Goal: Task Accomplishment & Management: Use online tool/utility

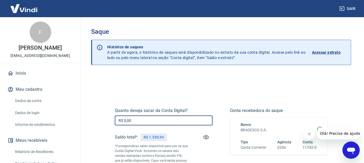
click at [136, 119] on input "R$ 0,00" at bounding box center [164, 121] width 98 height 10
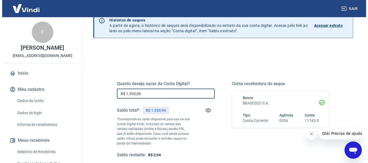
scroll to position [54, 0]
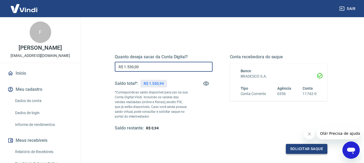
type input "R$ 1.530,00"
click at [294, 150] on button "Solicitar saque" at bounding box center [305, 149] width 41 height 10
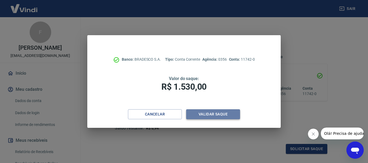
click at [225, 112] on button "Validar saque" at bounding box center [213, 115] width 54 height 10
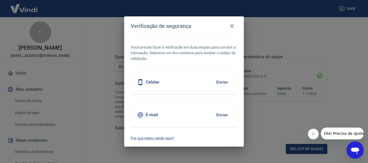
click at [222, 81] on button "Enviar" at bounding box center [221, 82] width 17 height 11
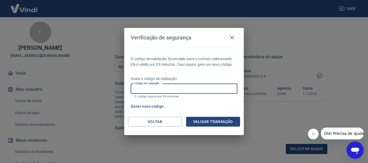
click at [214, 90] on input "Código de validação" at bounding box center [184, 89] width 107 height 10
type input "435905"
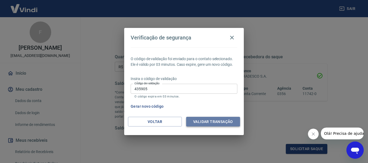
click at [205, 120] on button "Validar transação" at bounding box center [213, 122] width 54 height 10
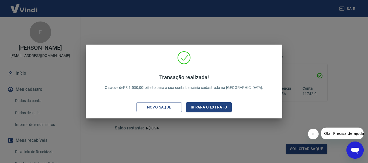
click at [210, 131] on div "Transação realizada! O saque de R$ 1.530,00 foi feito para a sua conta bancária…" at bounding box center [184, 81] width 368 height 163
